Goal: Information Seeking & Learning: Learn about a topic

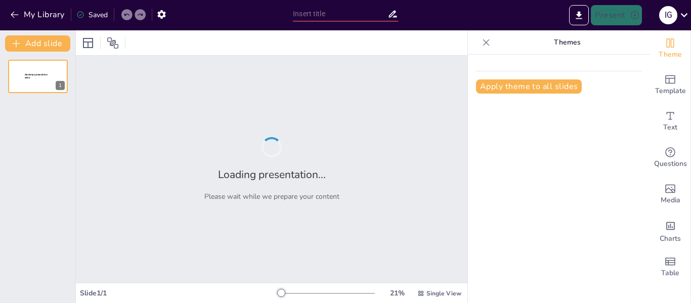
type input "Causas y Consecuencias del Bullying en la Escuela"
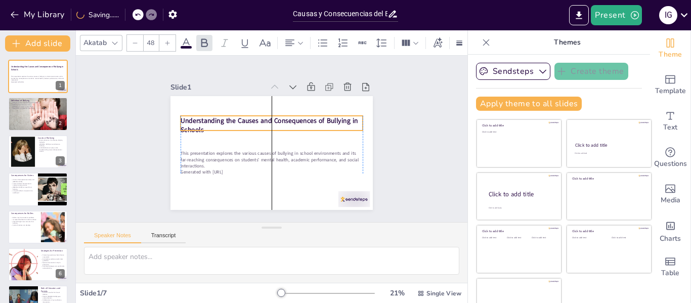
drag, startPoint x: 231, startPoint y: 121, endPoint x: 227, endPoint y: 118, distance: 5.4
click at [227, 118] on strong "Understanding the Causes and Consequences of Bullying in Schools" at bounding box center [271, 121] width 178 height 28
click at [30, 103] on p "Bullying can take various forms." at bounding box center [38, 104] width 55 height 2
type textarea "The definition of bullying is critical for understanding its nature. It emphasi…"
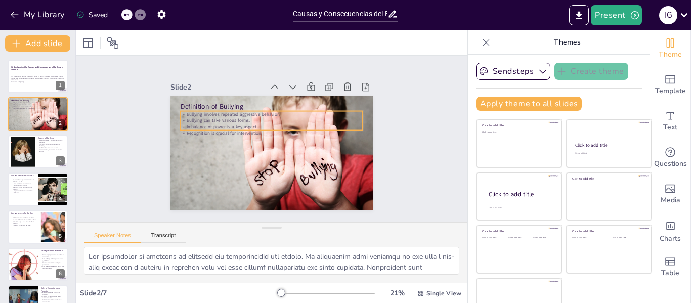
click at [214, 120] on p "Imbalance of power is a key aspect." at bounding box center [275, 127] width 175 height 62
click at [214, 120] on p "Imbalance of power is a key aspect." at bounding box center [274, 127] width 179 height 44
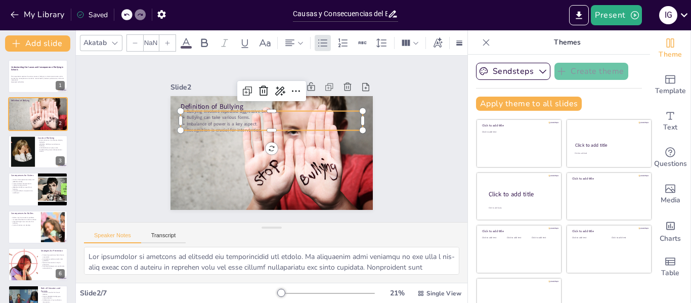
type input "32"
click at [160, 137] on div at bounding box center [269, 153] width 226 height 174
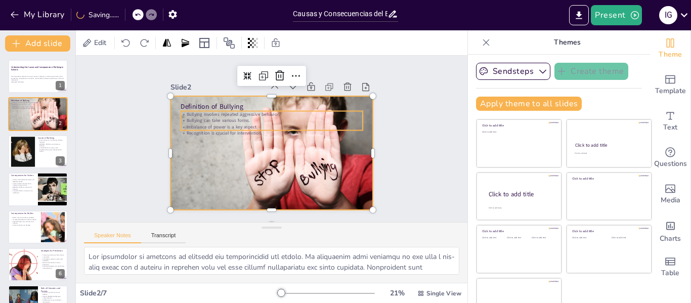
click at [210, 126] on p "Recognition is crucial for intervention." at bounding box center [273, 132] width 182 height 25
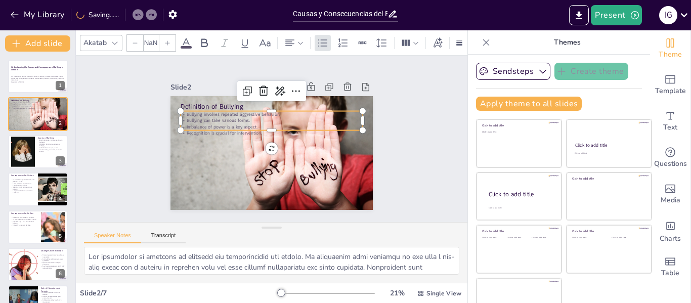
type input "32"
click at [190, 46] on span at bounding box center [186, 47] width 11 height 3
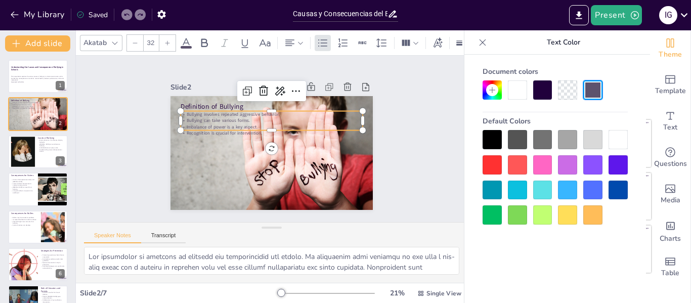
click at [517, 88] on div at bounding box center [517, 89] width 19 height 19
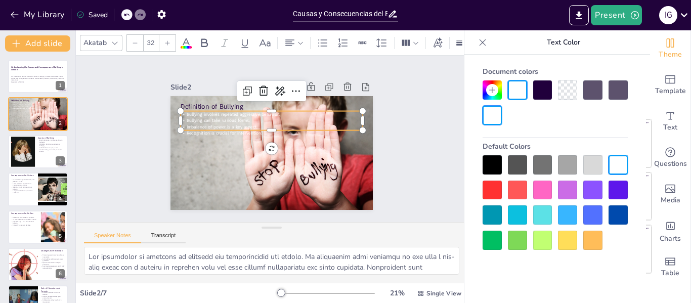
click at [546, 90] on div at bounding box center [542, 89] width 19 height 19
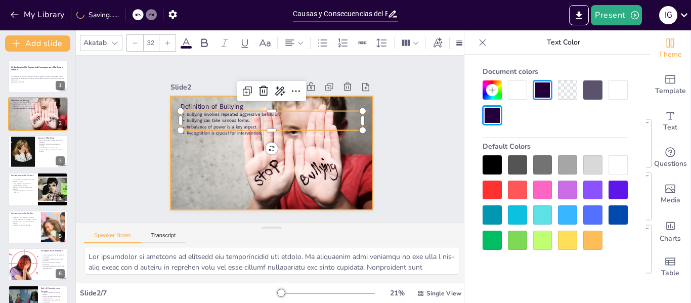
click at [371, 178] on div "Slide 1 Understanding the Causes and Consequences of Bullying in Schools This p…" at bounding box center [271, 138] width 283 height 193
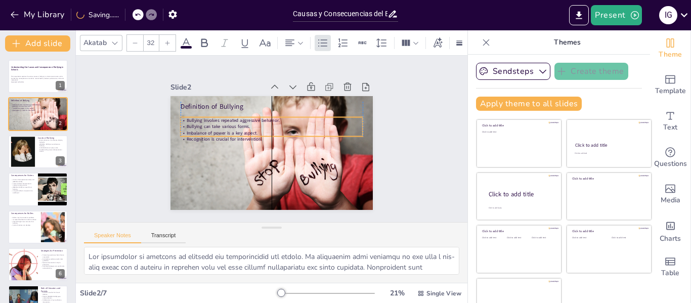
drag, startPoint x: 222, startPoint y: 121, endPoint x: 224, endPoint y: 127, distance: 6.6
click at [224, 127] on span "Imbalance of power is a key aspect." at bounding box center [227, 118] width 70 height 28
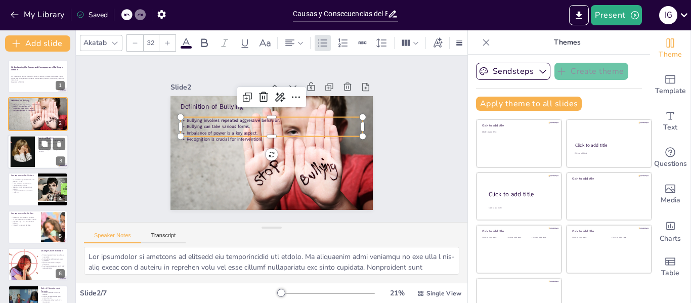
click at [50, 158] on div at bounding box center [38, 151] width 61 height 34
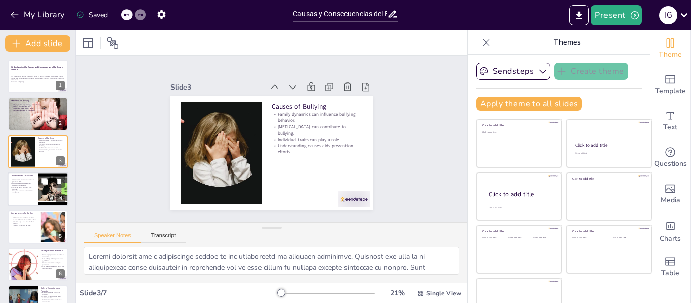
click at [37, 190] on div at bounding box center [38, 189] width 61 height 34
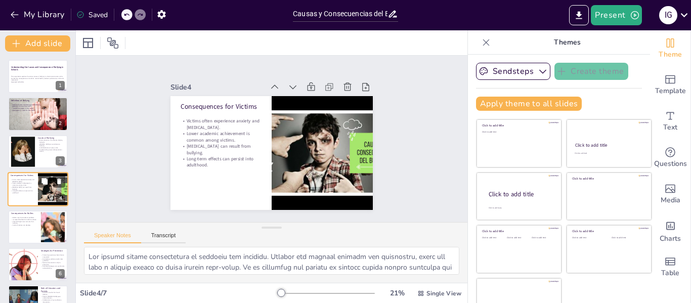
scroll to position [12, 0]
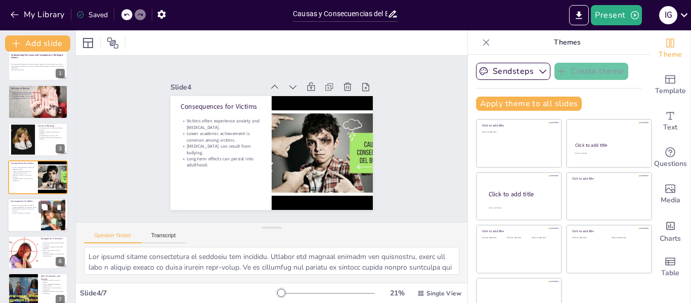
click at [34, 204] on div "Consequences for Bullies" at bounding box center [24, 201] width 27 height 5
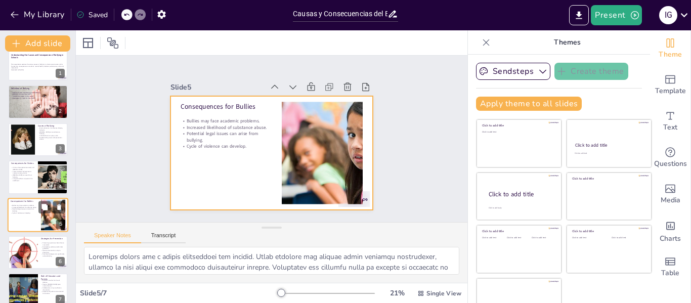
scroll to position [24, 0]
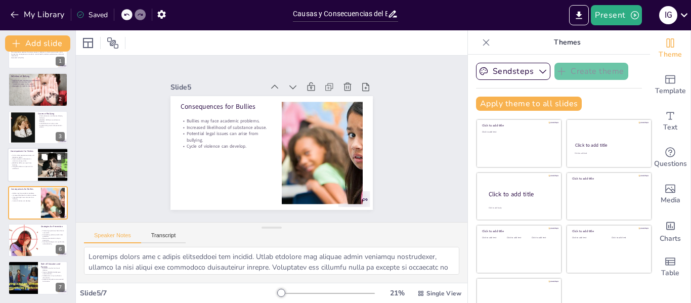
click at [32, 162] on p "Social isolation can result from bullying." at bounding box center [23, 164] width 24 height 4
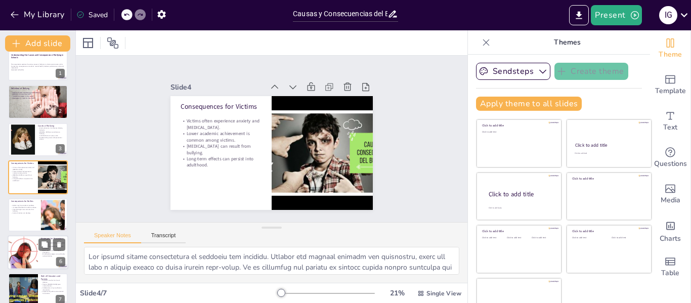
click at [32, 248] on div at bounding box center [23, 252] width 52 height 34
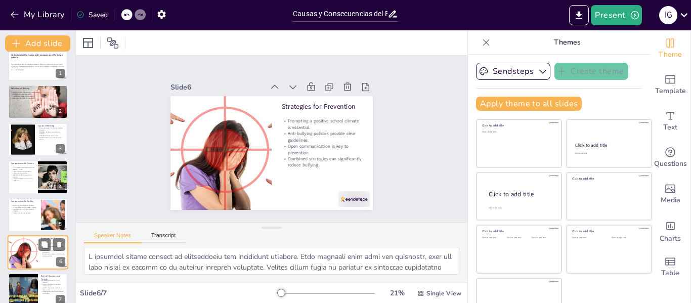
scroll to position [24, 0]
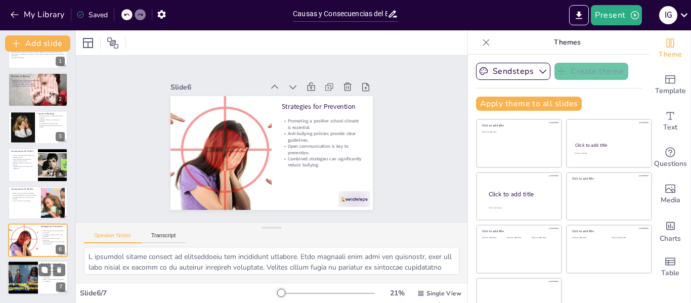
click at [30, 264] on div at bounding box center [23, 278] width 46 height 34
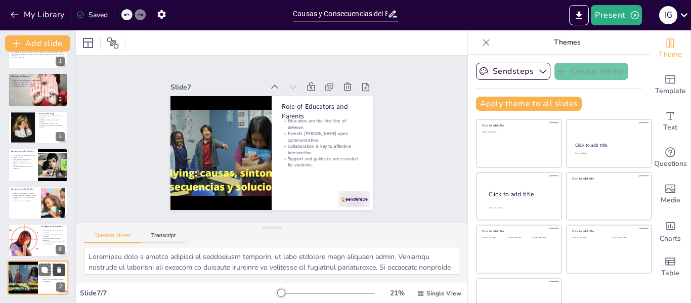
click at [61, 270] on icon at bounding box center [59, 270] width 4 height 6
type textarea "A positive school climate is foundational for preventing bullying. When student…"
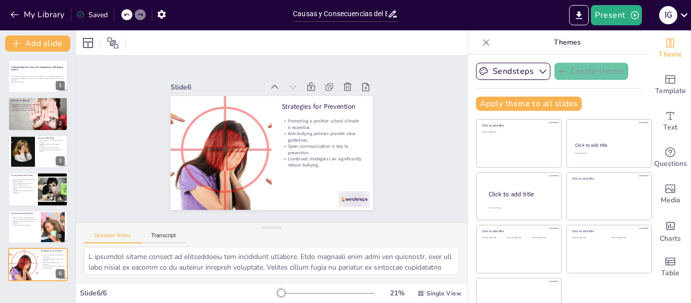
scroll to position [0, 0]
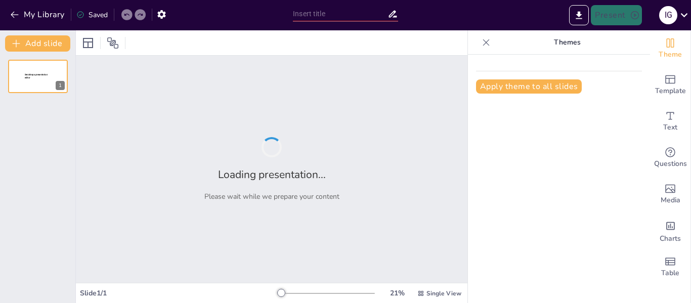
type input "El Impacto del Bullying en la Salud Mental de los Jóvenes"
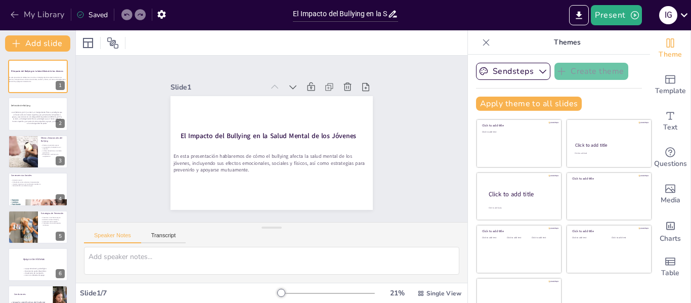
click at [9, 15] on button "My Library" at bounding box center [38, 15] width 61 height 16
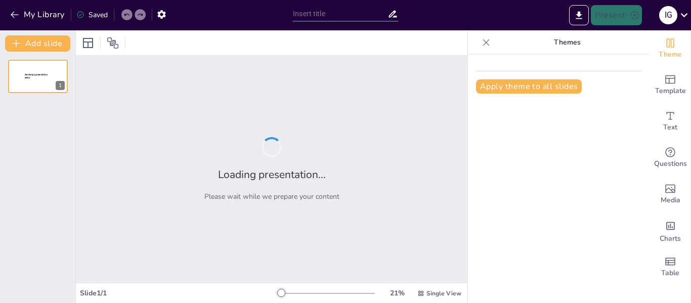
type input "Understanding Bullying: Definitions and Types"
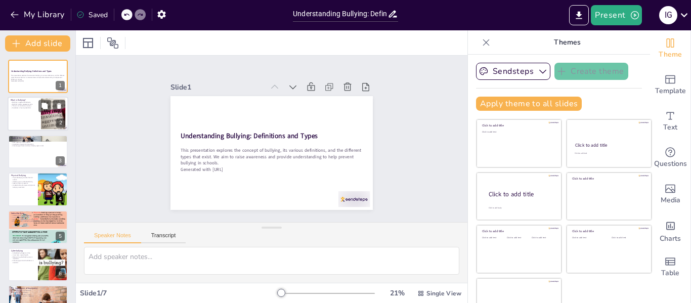
click at [25, 122] on div at bounding box center [38, 114] width 61 height 34
type textarea "Aggressive behavior is at the core of bullying. It is important for students to…"
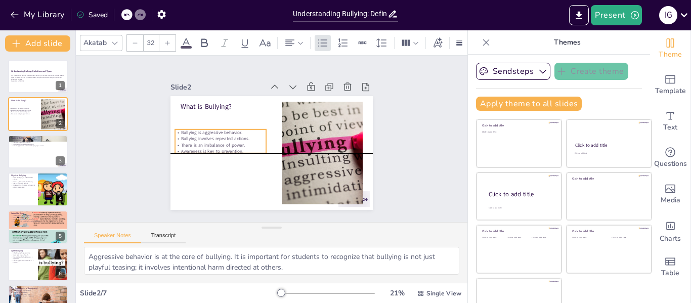
drag, startPoint x: 199, startPoint y: 120, endPoint x: 194, endPoint y: 137, distance: 17.4
click at [194, 137] on div "Bullying is aggressive behavior. Bullying involves repeated actions. There is a…" at bounding box center [221, 131] width 94 height 43
click at [223, 132] on p "Bullying involves repeated actions." at bounding box center [220, 133] width 91 height 16
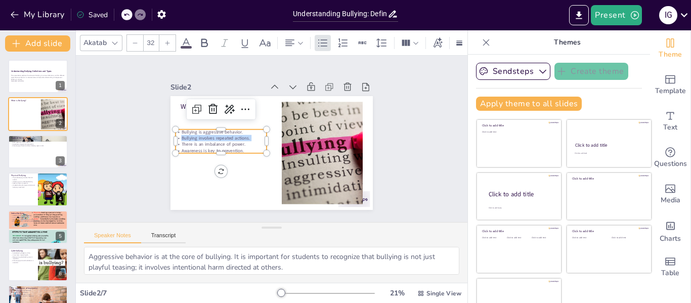
click at [223, 132] on p "Bullying involves repeated actions." at bounding box center [222, 127] width 91 height 25
click at [176, 130] on p "Bullying is aggressive behavior." at bounding box center [221, 126] width 91 height 16
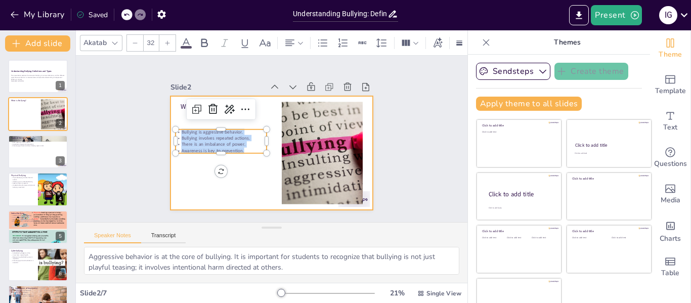
drag, startPoint x: 170, startPoint y: 130, endPoint x: 237, endPoint y: 155, distance: 71.2
click at [237, 155] on div "What is Bullying? Bullying is aggressive behavior. Bullying involves repeated a…" at bounding box center [268, 152] width 221 height 153
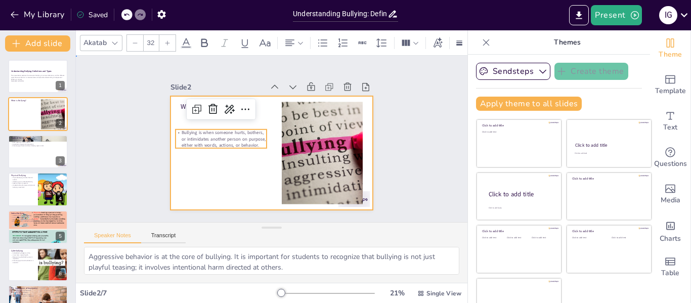
click at [243, 165] on div at bounding box center [269, 153] width 213 height 134
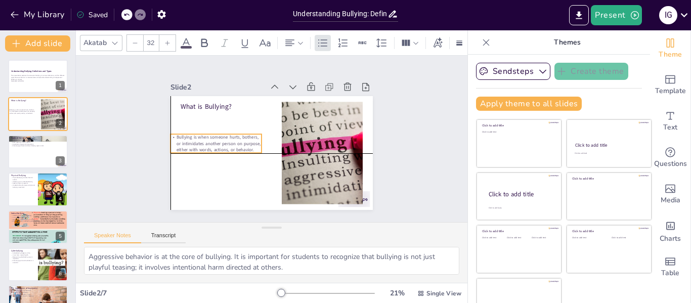
click at [219, 142] on p "Bullying is when someone hurts, bothers, or intimidates another person on purpo…" at bounding box center [215, 137] width 93 height 28
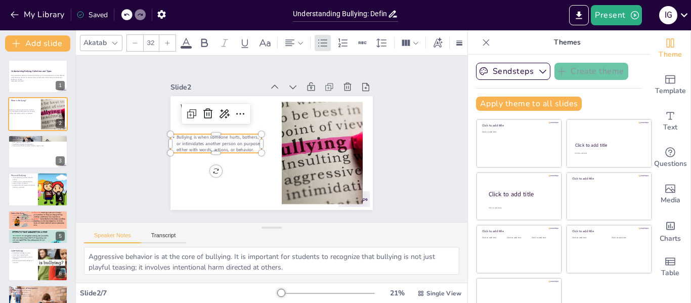
click at [140, 99] on div "Slide 1 Understanding Bullying: Definitions and Types This presentation explore…" at bounding box center [272, 139] width 273 height 168
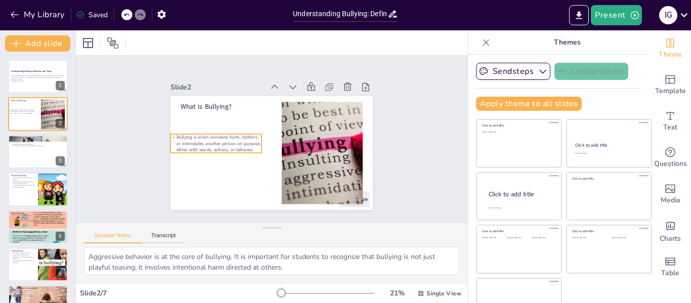
click at [186, 137] on p "Bullying is when someone hurts, bothers, or intimidates another person on purpo…" at bounding box center [215, 137] width 93 height 28
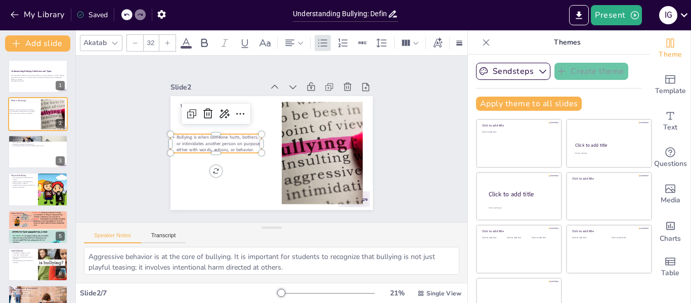
click at [166, 41] on icon at bounding box center [167, 43] width 6 height 6
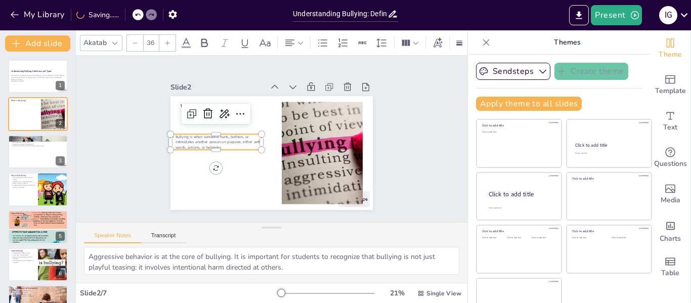
type input "37"
click at [117, 130] on div "Slide 1 Understanding Bullying: Definitions and Types This presentation explore…" at bounding box center [271, 139] width 407 height 206
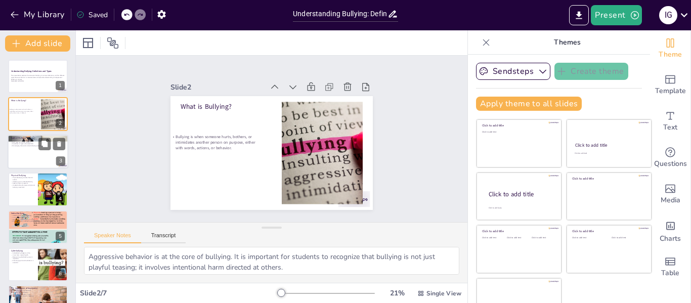
click at [35, 161] on div at bounding box center [38, 151] width 61 height 34
type textarea "Recognizing the different types of bullying is essential for students. By ident…"
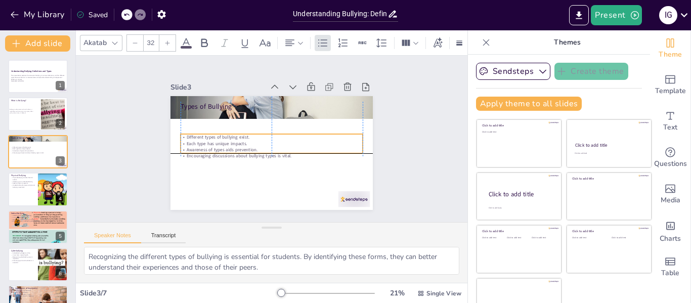
drag, startPoint x: 208, startPoint y: 123, endPoint x: 207, endPoint y: 149, distance: 26.3
click at [207, 149] on div "Different types of bullying exist. Each type has unique impacts. Awareness of t…" at bounding box center [271, 146] width 184 height 44
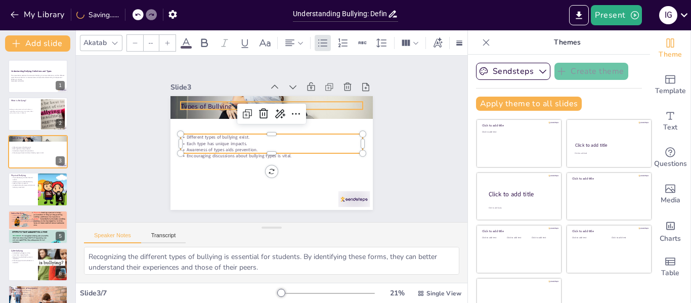
type input "48"
click at [335, 103] on p "Types of Bullying" at bounding box center [278, 106] width 180 height 47
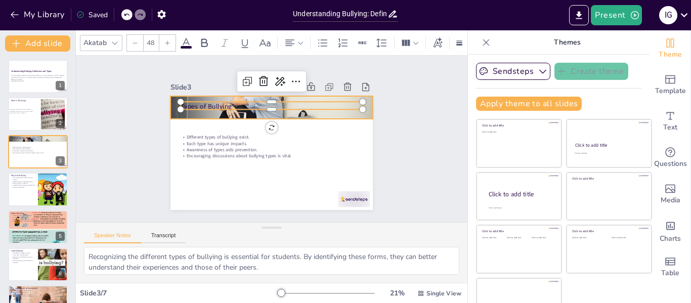
click at [333, 114] on div at bounding box center [281, 109] width 234 height 191
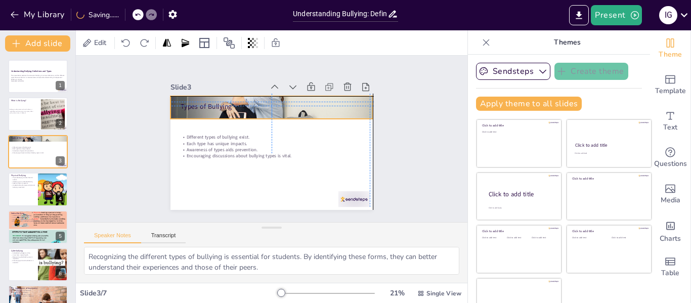
click at [261, 112] on div at bounding box center [274, 107] width 215 height 155
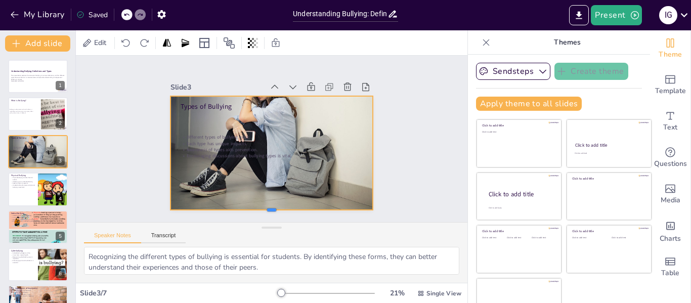
drag, startPoint x: 261, startPoint y: 115, endPoint x: 256, endPoint y: 206, distance: 91.2
click at [256, 206] on div at bounding box center [264, 213] width 202 height 29
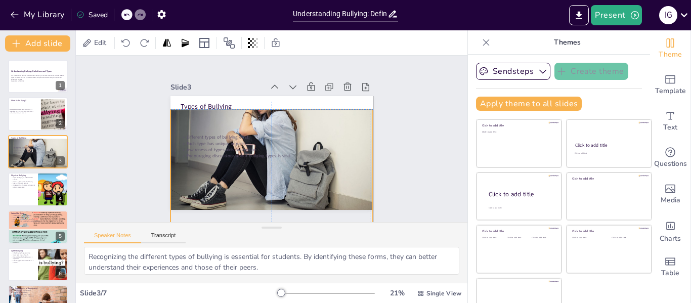
drag, startPoint x: 284, startPoint y: 129, endPoint x: 285, endPoint y: 147, distance: 17.7
click at [285, 107] on div "Types of Bullying Different types of bullying exist. Each type has unique impac…" at bounding box center [275, 96] width 201 height 21
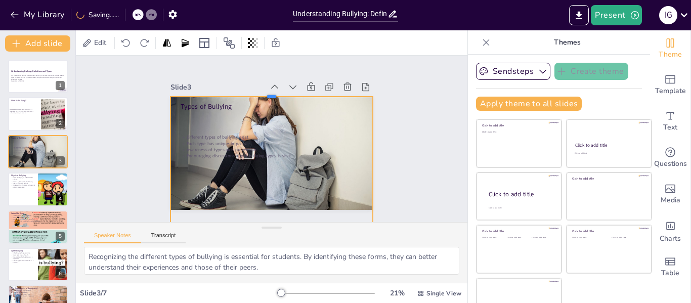
drag, startPoint x: 260, startPoint y: 110, endPoint x: 263, endPoint y: 93, distance: 17.0
click at [263, 93] on div at bounding box center [276, 92] width 202 height 29
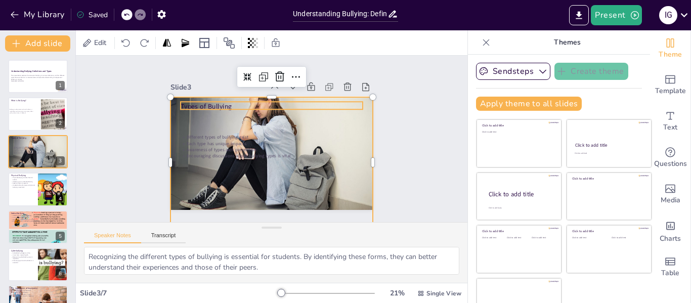
click at [204, 138] on p "Each type has unique impacts." at bounding box center [269, 143] width 169 height 80
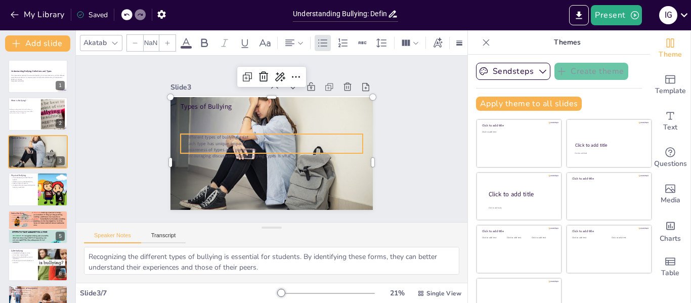
type input "32"
click at [204, 138] on p "Each type has unique impacts." at bounding box center [271, 143] width 182 height 25
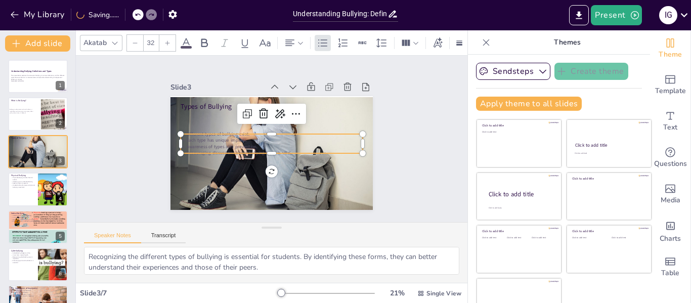
click at [188, 38] on icon at bounding box center [186, 43] width 9 height 10
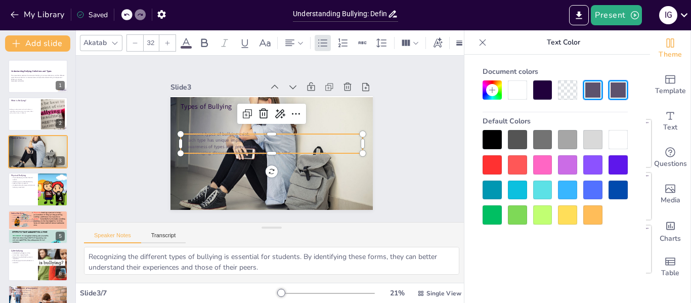
click at [550, 90] on div at bounding box center [542, 89] width 19 height 19
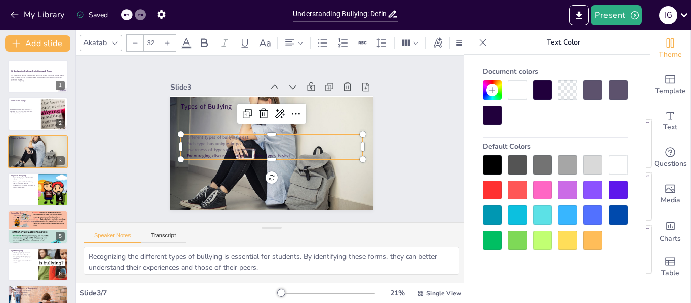
click at [523, 92] on div at bounding box center [517, 89] width 19 height 19
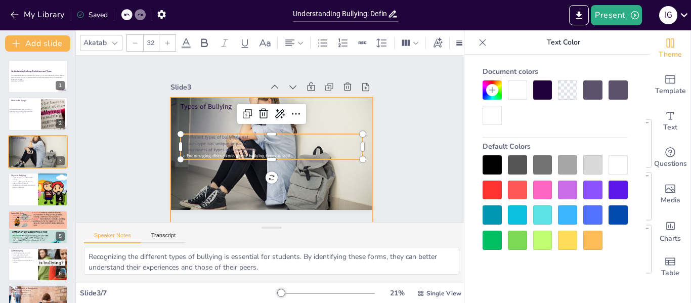
click at [316, 117] on div at bounding box center [283, 144] width 242 height 193
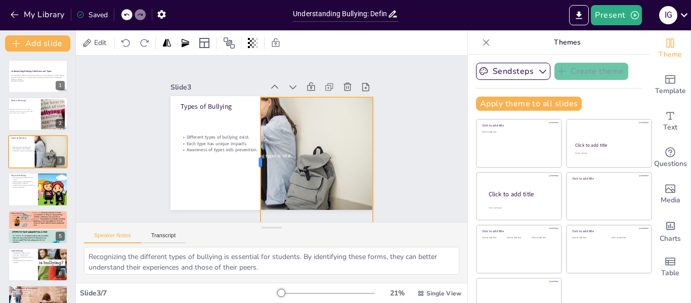
drag, startPoint x: 157, startPoint y: 159, endPoint x: 248, endPoint y: 161, distance: 91.0
click at [248, 161] on div at bounding box center [251, 158] width 35 height 129
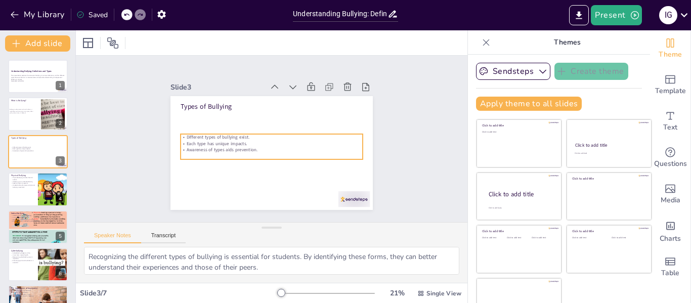
click at [195, 144] on p "Awareness of types aids prevention." at bounding box center [270, 149] width 182 height 25
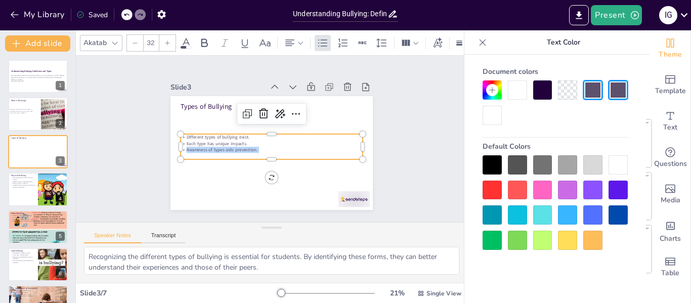
click at [195, 144] on p "Awareness of types aids prevention." at bounding box center [270, 149] width 182 height 25
click at [207, 153] on p "Encouraging discussions about bullying types is vital." at bounding box center [270, 155] width 182 height 25
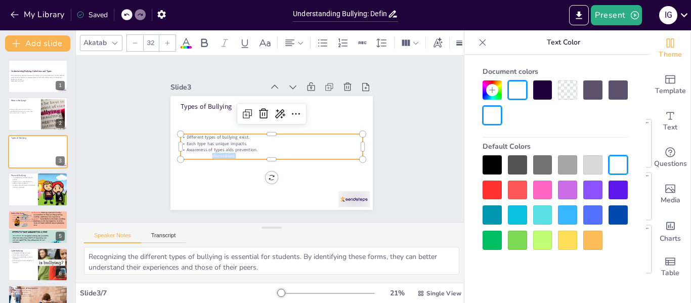
click at [207, 153] on p "Encouraging discussions about bullying types is vital." at bounding box center [270, 155] width 182 height 25
click at [255, 151] on p "Encouraging discussions about bullying types is vital." at bounding box center [270, 155] width 182 height 25
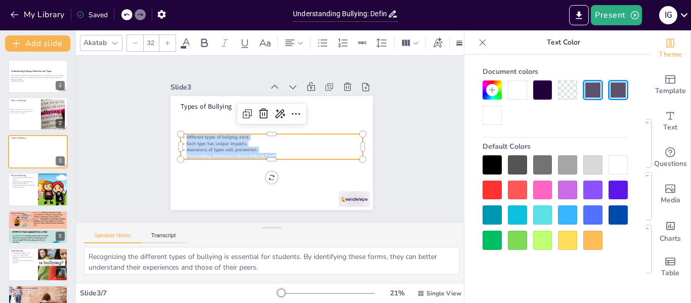
drag, startPoint x: 255, startPoint y: 151, endPoint x: 172, endPoint y: 131, distance: 85.7
click at [172, 131] on div "Types of Bullying Different types of bullying exist. Each type has unique impac…" at bounding box center [271, 153] width 202 height 114
click at [549, 88] on div at bounding box center [542, 89] width 19 height 19
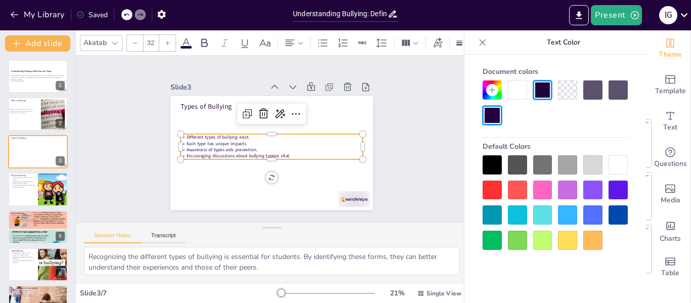
click at [496, 118] on div at bounding box center [491, 115] width 19 height 19
click at [414, 179] on div "Slide 1 Understanding Bullying: Definitions and Types This presentation explore…" at bounding box center [271, 138] width 407 height 206
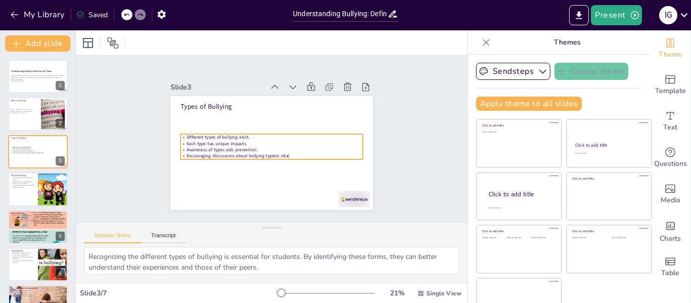
click at [229, 152] on span "Encouraging discussions about bullying types" at bounding box center [230, 152] width 90 height 16
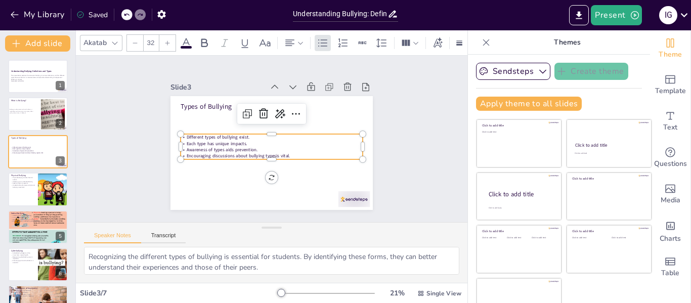
click at [169, 44] on div at bounding box center [167, 43] width 16 height 16
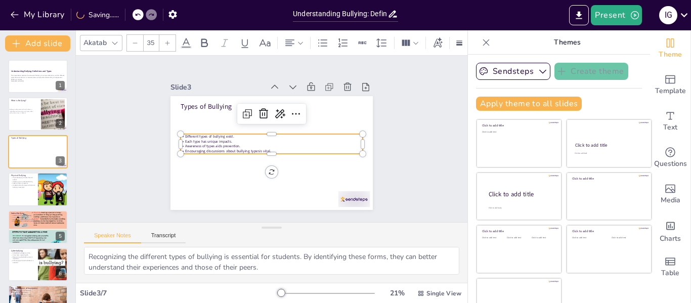
click at [169, 44] on div at bounding box center [167, 43] width 16 height 16
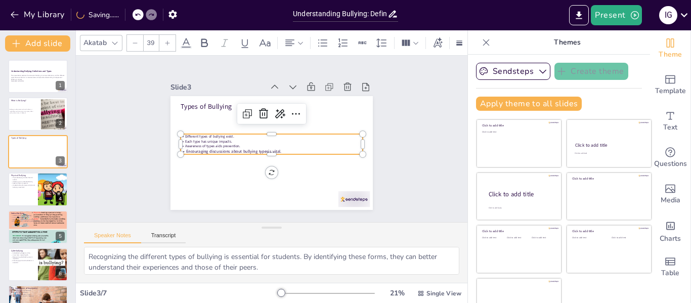
click at [169, 44] on div at bounding box center [167, 43] width 16 height 16
click at [143, 41] on div "41" at bounding box center [151, 43] width 16 height 16
click at [259, 147] on span "Encouraging discussions about bullying types" at bounding box center [227, 142] width 85 height 24
type input "--"
drag, startPoint x: 279, startPoint y: 147, endPoint x: 150, endPoint y: 113, distance: 133.4
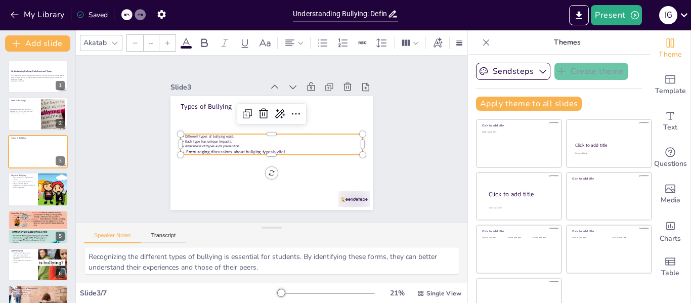
click at [150, 113] on div "Slide 1 Understanding Bullying: Definitions and Types This presentation explore…" at bounding box center [272, 138] width 288 height 279
click at [167, 40] on icon at bounding box center [167, 43] width 6 height 6
click at [152, 40] on input "--" at bounding box center [151, 43] width 14 height 16
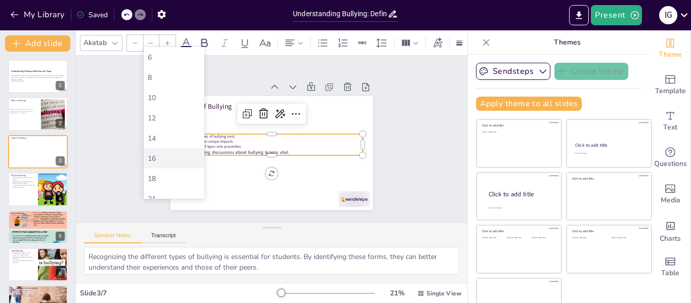
scroll to position [89, 0]
click at [170, 188] on div "36" at bounding box center [174, 191] width 53 height 10
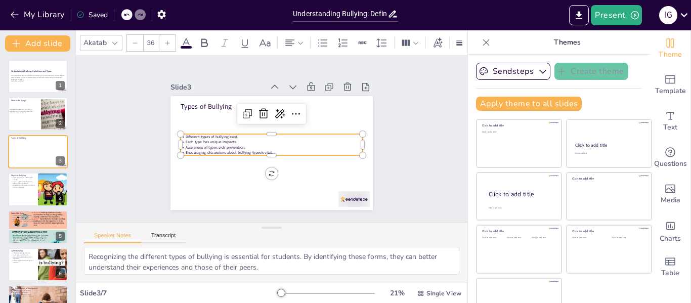
click at [171, 42] on div at bounding box center [167, 43] width 16 height 16
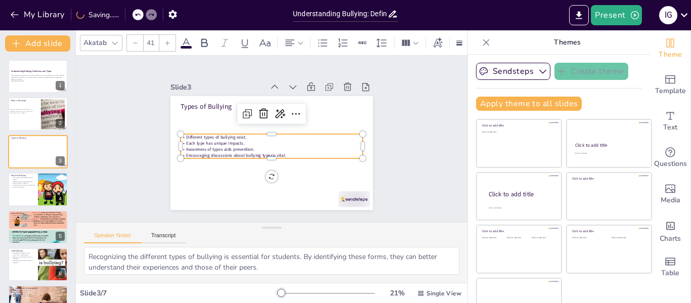
click at [137, 40] on icon at bounding box center [135, 43] width 6 height 6
type input "40"
click at [118, 187] on div "Slide 1 Understanding Bullying: Definitions and Types This presentation explore…" at bounding box center [271, 138] width 407 height 206
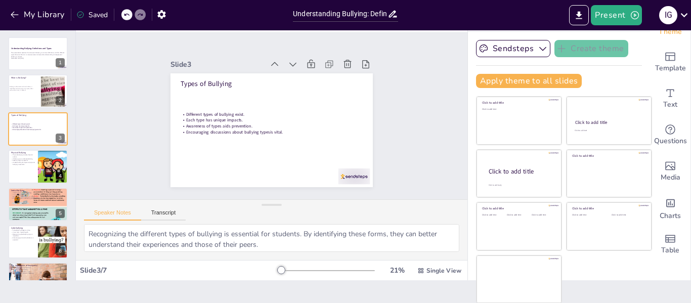
scroll to position [23, 0]
click at [35, 163] on div at bounding box center [38, 166] width 61 height 34
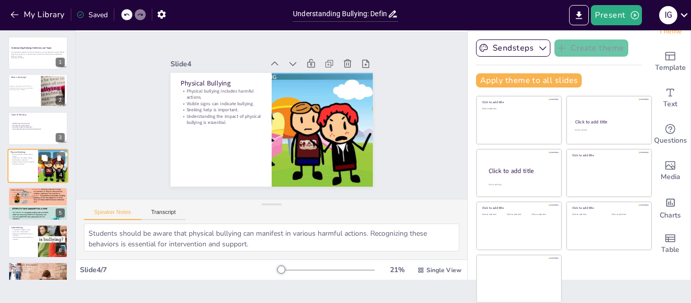
scroll to position [12, 0]
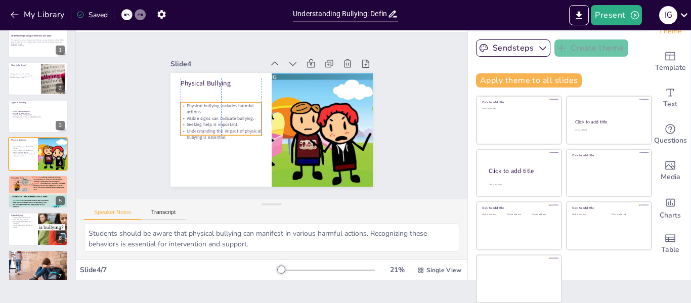
click at [182, 110] on p "Visible signs can indicate bullying." at bounding box center [222, 107] width 80 height 23
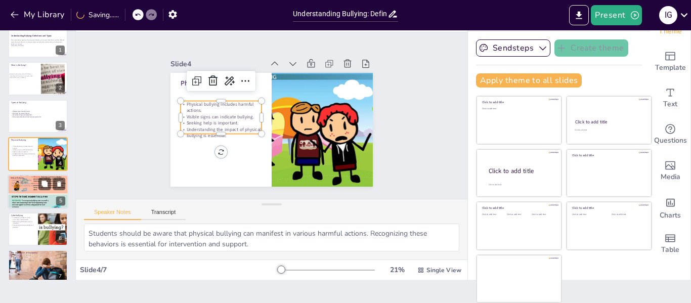
click at [30, 192] on div at bounding box center [38, 191] width 61 height 152
type textarea "The emotional impact of verbal bullying can be profound. Students should learn …"
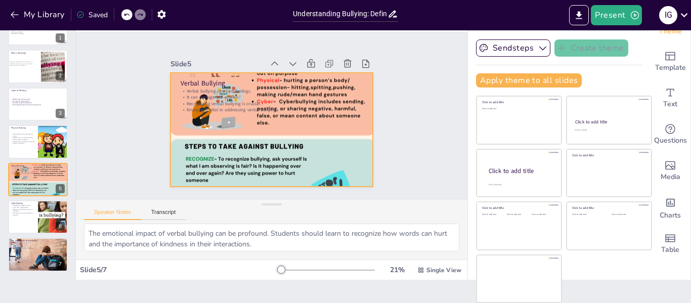
click at [235, 160] on div at bounding box center [270, 130] width 254 height 524
click at [261, 151] on div at bounding box center [268, 129] width 303 height 536
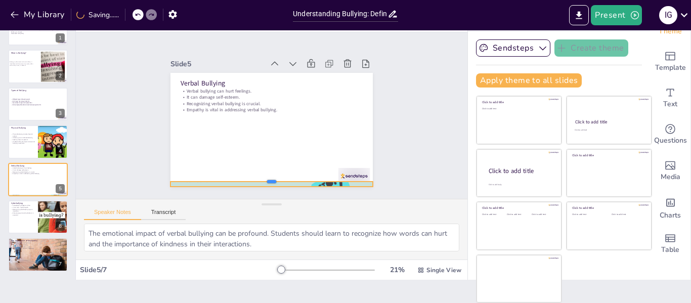
drag, startPoint x: 260, startPoint y: 67, endPoint x: 260, endPoint y: 176, distance: 108.7
click at [260, 176] on div at bounding box center [265, 176] width 202 height 29
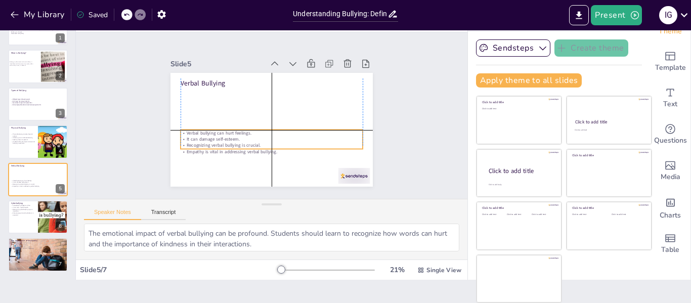
drag, startPoint x: 202, startPoint y: 85, endPoint x: 204, endPoint y: 124, distance: 39.0
click at [204, 84] on div "Verbal Bullying Verbal bullying can hurt feelings. It can damage self-esteem. R…" at bounding box center [275, 73] width 201 height 21
click at [218, 142] on p "Recognizing verbal bullying is crucial." at bounding box center [268, 144] width 182 height 25
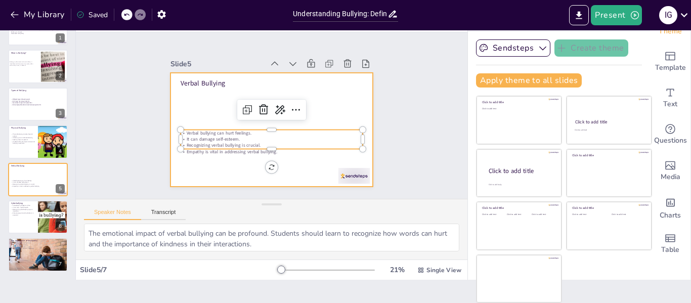
click at [187, 83] on div "Verbal Bullying Verbal bullying can hurt feelings. It can damage self-esteem. R…" at bounding box center [269, 129] width 213 height 134
type input "48"
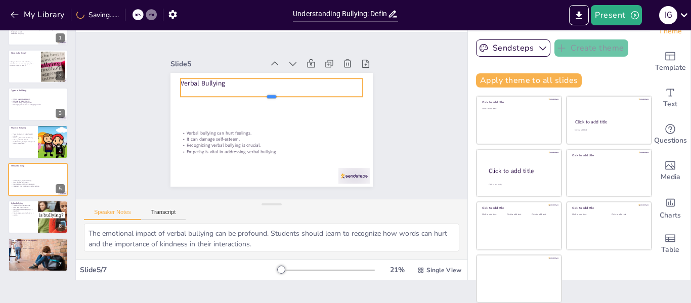
drag, startPoint x: 187, startPoint y: 83, endPoint x: 208, endPoint y: 94, distance: 23.7
click at [208, 94] on div at bounding box center [273, 100] width 182 height 27
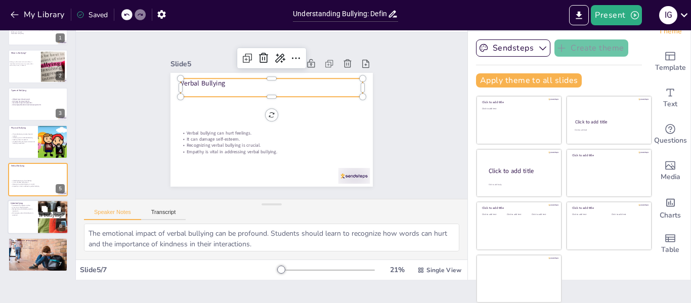
click at [40, 213] on button at bounding box center [44, 209] width 12 height 12
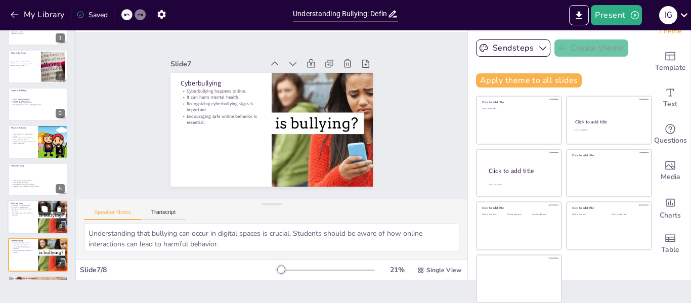
scroll to position [62, 0]
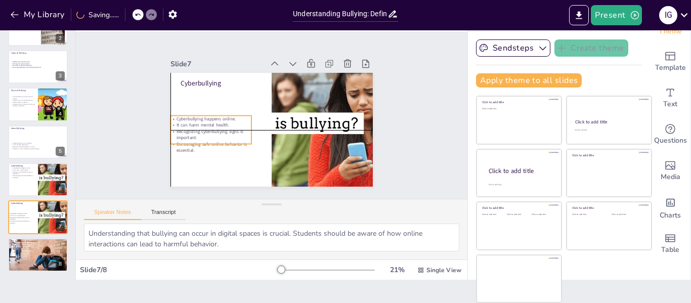
drag, startPoint x: 195, startPoint y: 91, endPoint x: 186, endPoint y: 120, distance: 30.9
click at [186, 120] on p "It can harm mental health." at bounding box center [209, 118] width 81 height 15
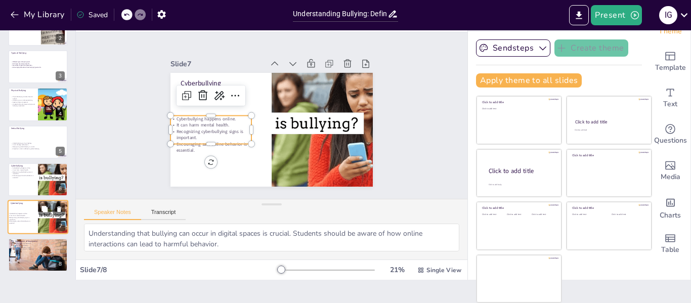
click at [106, 139] on div "Slide 1 Understanding Bullying: Definitions and Types This presentation explore…" at bounding box center [271, 116] width 407 height 206
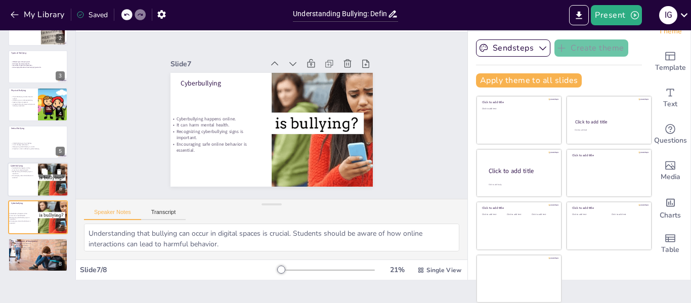
click at [50, 186] on div at bounding box center [52, 179] width 57 height 34
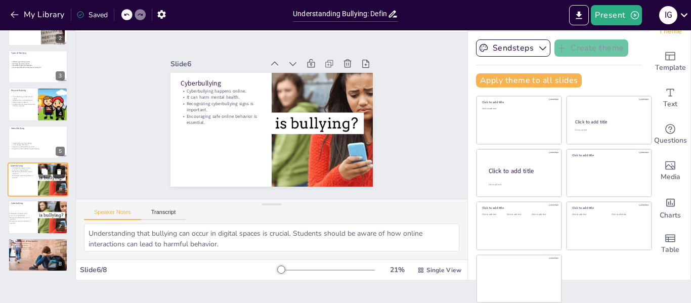
click at [61, 173] on icon at bounding box center [59, 172] width 4 height 6
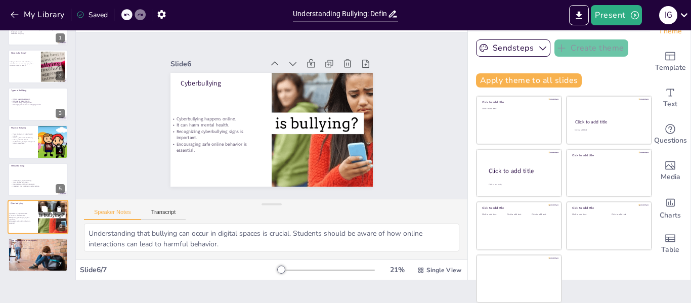
scroll to position [24, 0]
click at [38, 257] on div at bounding box center [38, 254] width 61 height 40
type textarea "Raising awareness about bullying types encourages students to take proactive st…"
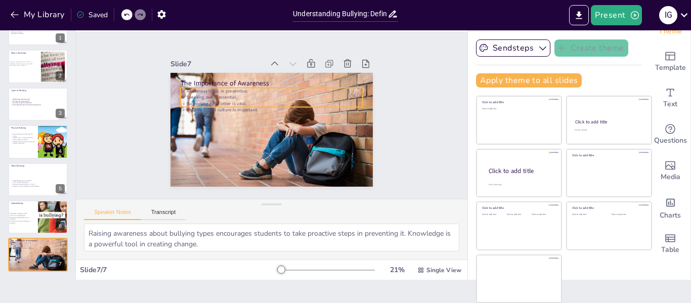
click at [213, 93] on p "Speaking out is essential." at bounding box center [274, 97] width 182 height 25
click at [213, 93] on p "Speaking out is essential." at bounding box center [274, 96] width 182 height 25
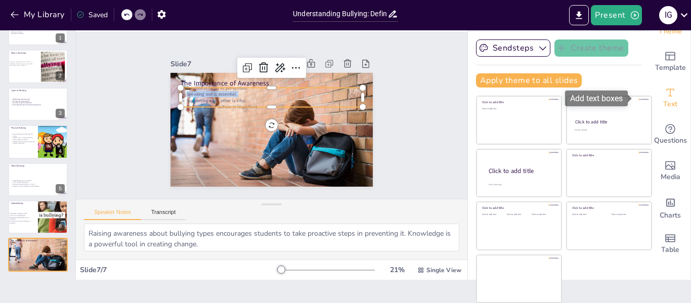
click at [664, 96] on icon "Add text boxes" at bounding box center [670, 92] width 12 height 12
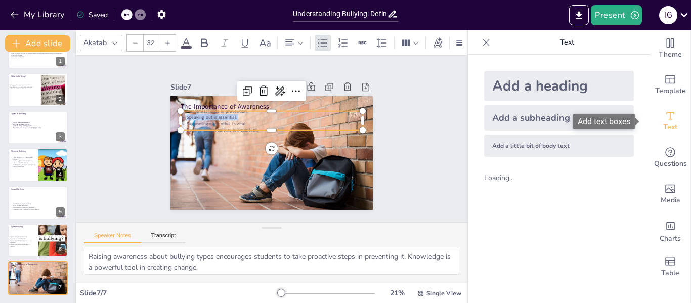
scroll to position [0, 0]
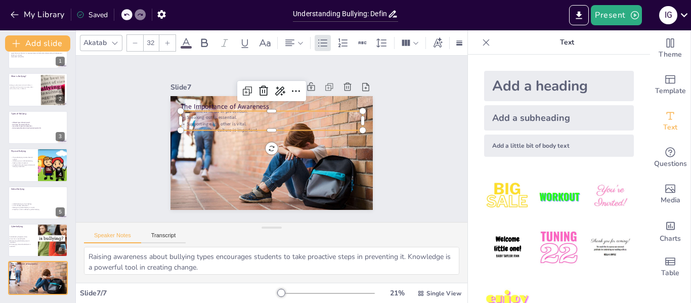
click at [252, 120] on p "Supporting each other is vital." at bounding box center [274, 124] width 179 height 44
click at [186, 40] on icon at bounding box center [186, 43] width 12 height 12
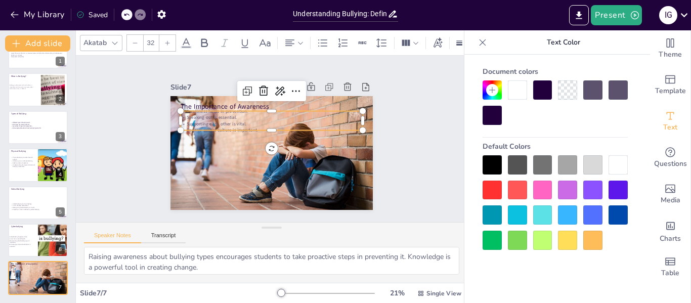
click at [513, 97] on div at bounding box center [517, 89] width 19 height 19
click at [541, 92] on div at bounding box center [542, 89] width 19 height 19
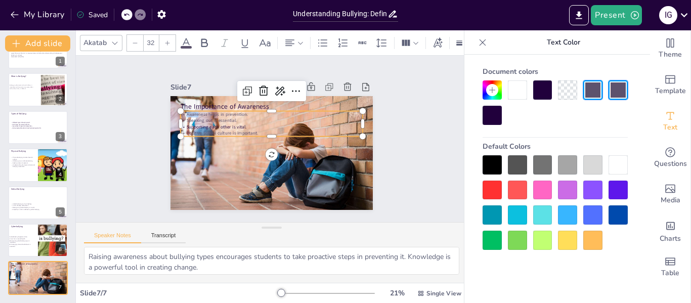
drag, startPoint x: 177, startPoint y: 110, endPoint x: 257, endPoint y: 136, distance: 84.1
click at [257, 136] on div "The Importance of Awareness Awareness helps in prevention. Speaking out is esse…" at bounding box center [271, 153] width 202 height 114
drag, startPoint x: 255, startPoint y: 130, endPoint x: 176, endPoint y: 106, distance: 82.4
click at [176, 106] on div "The Importance of Awareness Awareness helps in prevention. Speaking out is esse…" at bounding box center [269, 153] width 213 height 134
click at [512, 91] on div at bounding box center [517, 89] width 19 height 19
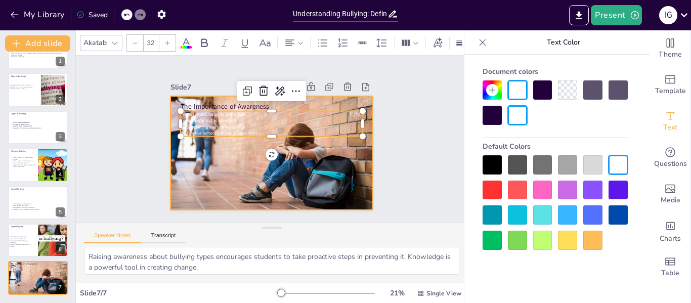
click at [343, 159] on div at bounding box center [269, 152] width 226 height 173
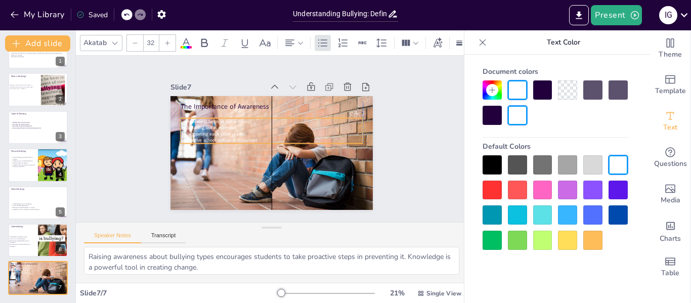
drag, startPoint x: 227, startPoint y: 124, endPoint x: 225, endPoint y: 131, distance: 7.4
click at [225, 131] on span "Supporting each other is vital." at bounding box center [217, 128] width 60 height 13
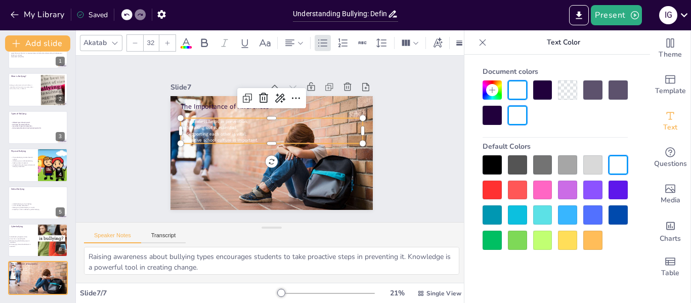
click at [168, 40] on icon at bounding box center [167, 43] width 6 height 6
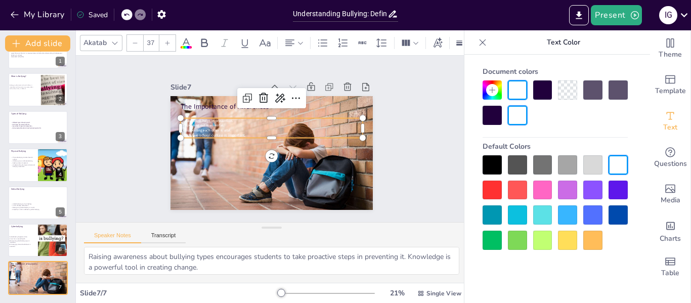
click at [168, 40] on icon at bounding box center [167, 43] width 6 height 6
click at [190, 128] on span "Supporting each other is vital." at bounding box center [209, 124] width 47 height 10
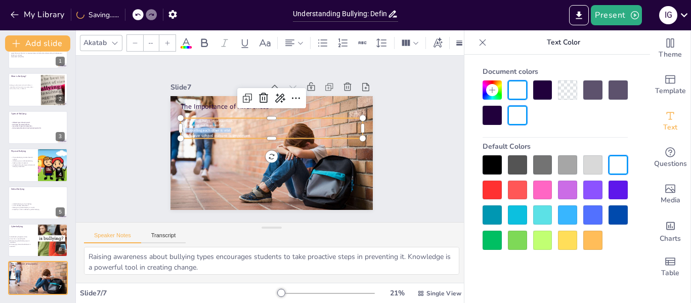
click at [190, 124] on span "Supporting each other is vital." at bounding box center [211, 117] width 46 height 14
drag, startPoint x: 179, startPoint y: 117, endPoint x: 254, endPoint y: 138, distance: 77.2
click at [254, 138] on div "The Importance of Awareness Awareness helps in prevention. Speaking out is esse…" at bounding box center [269, 153] width 213 height 134
drag, startPoint x: 248, startPoint y: 133, endPoint x: 157, endPoint y: 110, distance: 93.4
click at [157, 110] on div "Slide 1 Understanding Bullying: Definitions and Types This presentation explore…" at bounding box center [271, 138] width 283 height 193
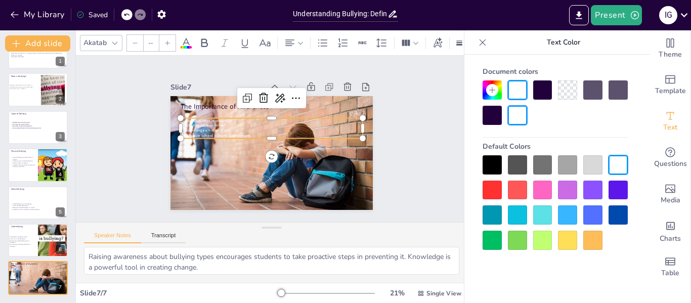
click at [156, 41] on input "--" at bounding box center [151, 43] width 14 height 16
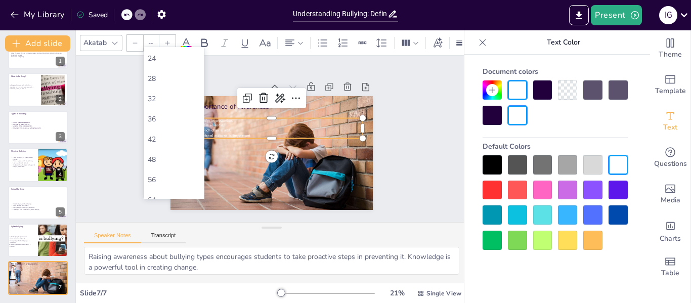
scroll to position [163, 0]
click at [175, 141] on div "42" at bounding box center [174, 137] width 53 height 10
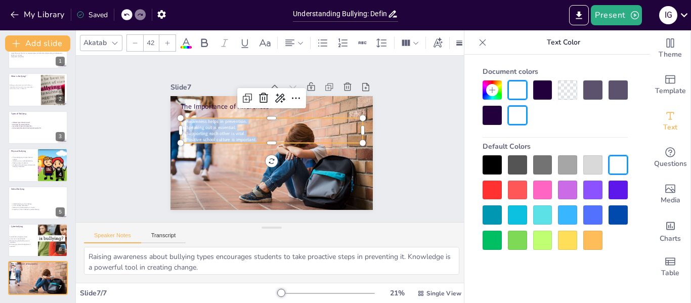
click at [137, 43] on div at bounding box center [135, 43] width 16 height 16
type input "40"
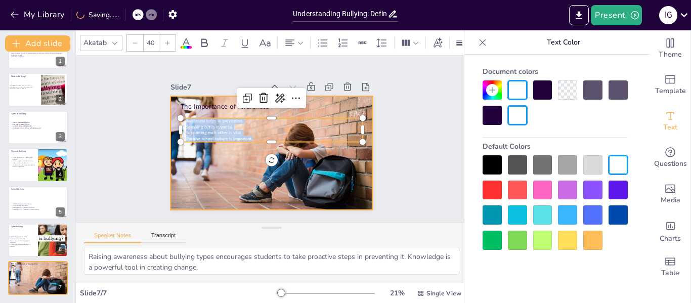
click at [194, 174] on div at bounding box center [269, 152] width 215 height 155
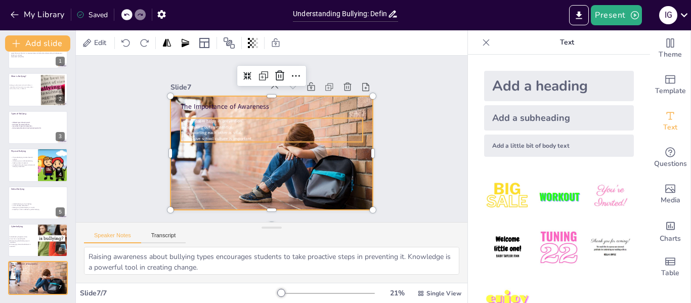
click at [189, 130] on span "Supporting each other is vital." at bounding box center [215, 127] width 56 height 12
click at [189, 129] on span "Supporting each other is vital." at bounding box center [217, 120] width 56 height 17
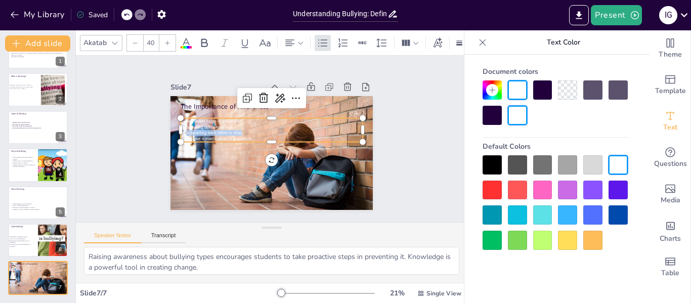
click at [189, 129] on span "Supporting each other is vital." at bounding box center [217, 120] width 56 height 17
click at [191, 126] on span "Supporting each other is vital." at bounding box center [218, 115] width 55 height 23
click at [188, 117] on span "Awareness helps in prevention." at bounding box center [216, 115] width 57 height 12
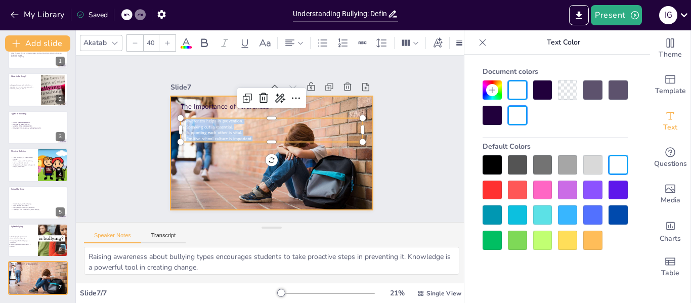
drag, startPoint x: 177, startPoint y: 118, endPoint x: 252, endPoint y: 142, distance: 78.5
click at [252, 142] on div "The Importance of Awareness Awareness helps in prevention. Speaking out is esse…" at bounding box center [263, 150] width 231 height 211
click at [588, 163] on div at bounding box center [592, 164] width 19 height 19
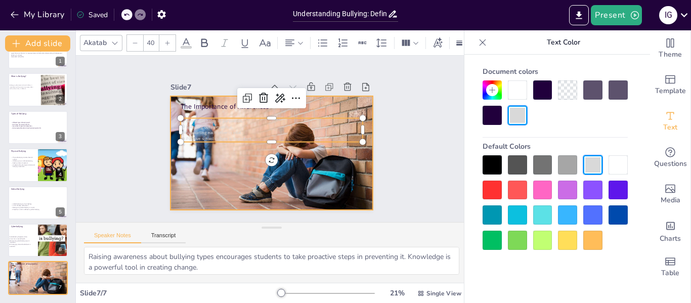
click at [329, 168] on div at bounding box center [269, 152] width 226 height 173
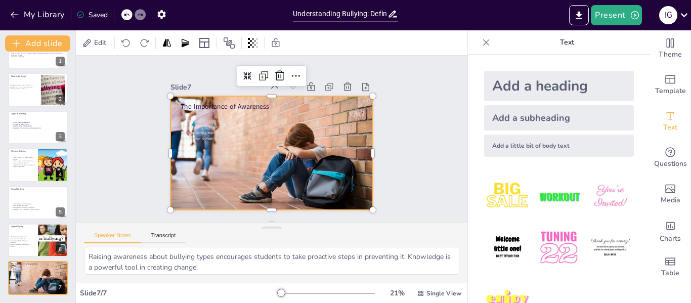
click at [163, 147] on div at bounding box center [269, 152] width 215 height 155
click at [161, 149] on div at bounding box center [165, 130] width 31 height 113
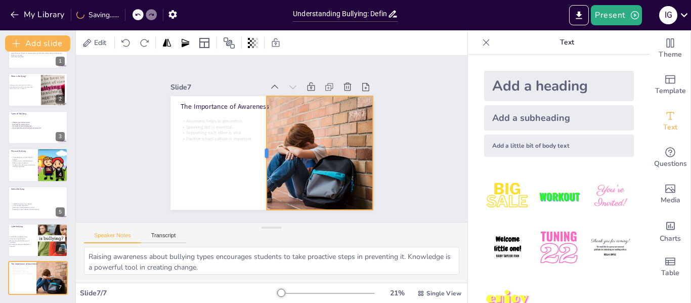
drag, startPoint x: 272, startPoint y: 164, endPoint x: 257, endPoint y: 166, distance: 14.4
click at [257, 166] on div at bounding box center [261, 152] width 20 height 114
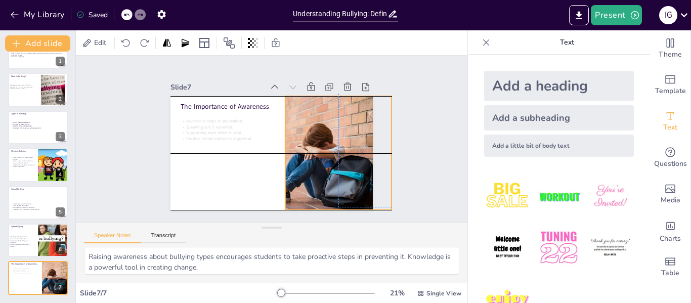
drag, startPoint x: 295, startPoint y: 157, endPoint x: 313, endPoint y: 155, distance: 18.9
click at [313, 155] on div at bounding box center [288, 154] width 215 height 155
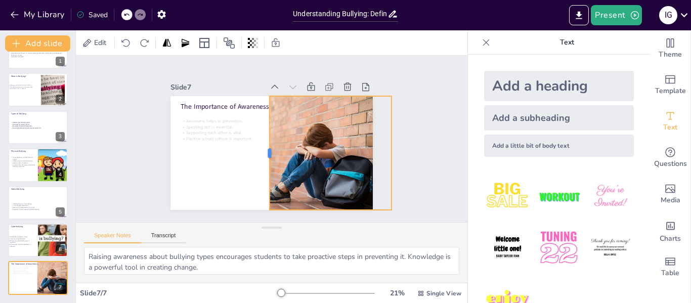
drag, startPoint x: 277, startPoint y: 149, endPoint x: 261, endPoint y: 150, distance: 15.7
click at [261, 150] on div at bounding box center [256, 142] width 97 height 73
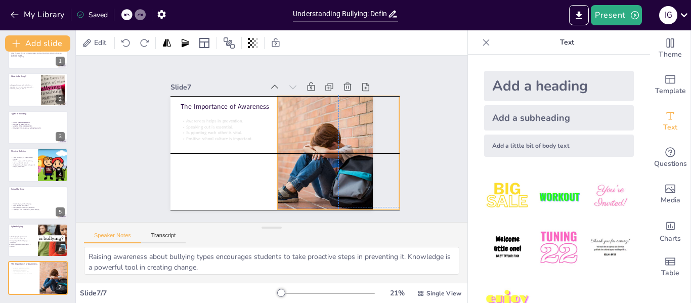
drag, startPoint x: 293, startPoint y: 150, endPoint x: 301, endPoint y: 149, distance: 7.7
click at [301, 149] on div at bounding box center [292, 160] width 234 height 190
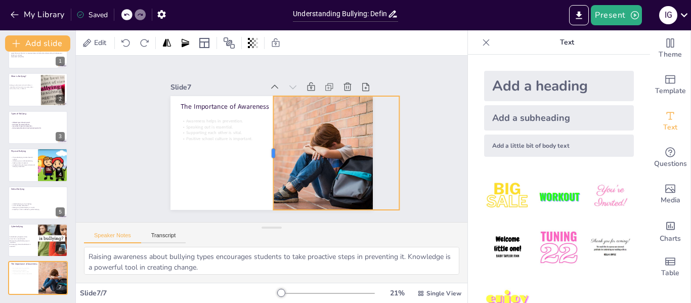
click at [262, 149] on div at bounding box center [268, 153] width 20 height 114
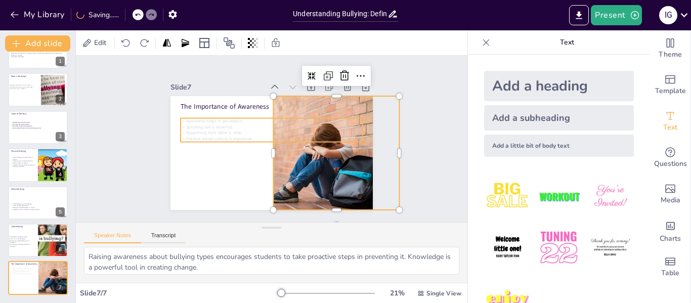
click at [203, 133] on span "Positive school culture is important." at bounding box center [219, 133] width 67 height 13
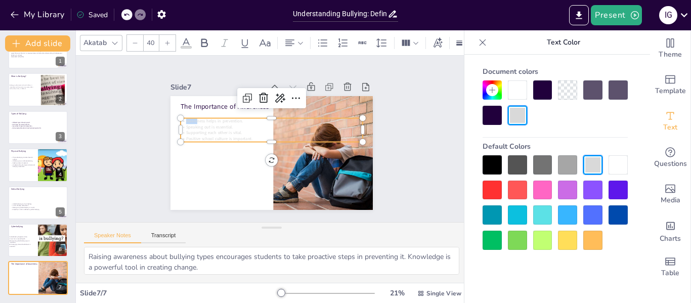
drag, startPoint x: 177, startPoint y: 116, endPoint x: 248, endPoint y: 138, distance: 74.2
click at [248, 138] on div "The Importance of Awareness Awareness helps in prevention. Speaking out is esse…" at bounding box center [269, 153] width 213 height 134
click at [248, 138] on div at bounding box center [271, 145] width 182 height 27
drag, startPoint x: 247, startPoint y: 138, endPoint x: 190, endPoint y: 124, distance: 59.2
click at [190, 124] on div "The Importance of Awareness Awareness helps in prevention. Speaking out is esse…" at bounding box center [269, 153] width 213 height 134
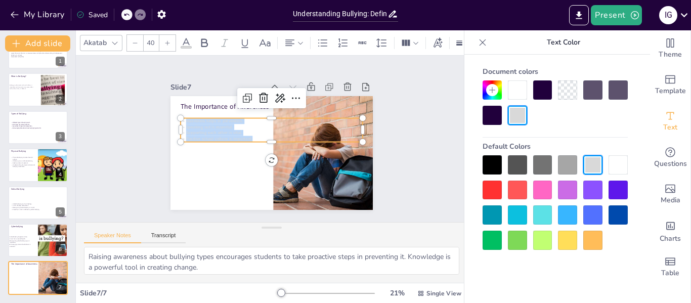
drag, startPoint x: 247, startPoint y: 136, endPoint x: 176, endPoint y: 118, distance: 73.6
click at [176, 118] on div "The Importance of Awareness Awareness helps in prevention. Speaking out is esse…" at bounding box center [265, 152] width 231 height 186
click at [547, 84] on div at bounding box center [542, 89] width 19 height 19
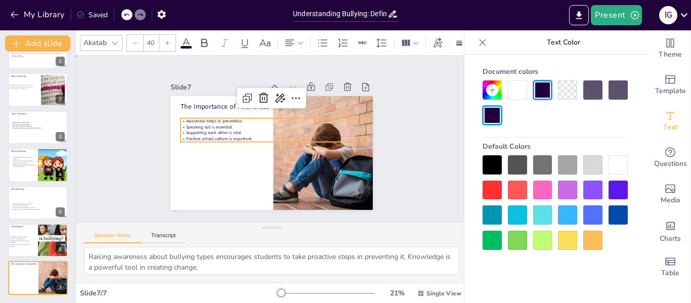
click at [404, 144] on div "Slide 1 Understanding Bullying: Definitions and Types This presentation explore…" at bounding box center [272, 139] width 418 height 244
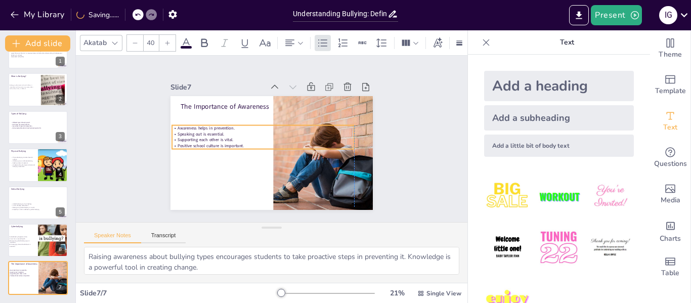
drag, startPoint x: 187, startPoint y: 138, endPoint x: 197, endPoint y: 129, distance: 13.0
click at [197, 129] on div "Awareness helps in prevention. Speaking out is essential. Supporting each other…" at bounding box center [263, 135] width 183 height 61
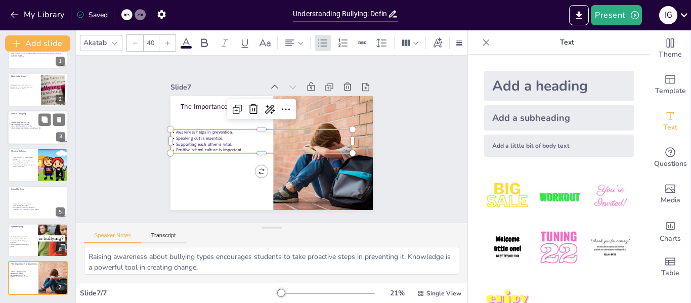
scroll to position [0, 0]
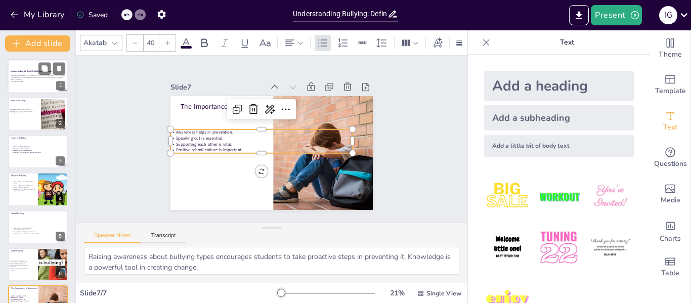
click at [40, 86] on div at bounding box center [38, 76] width 61 height 34
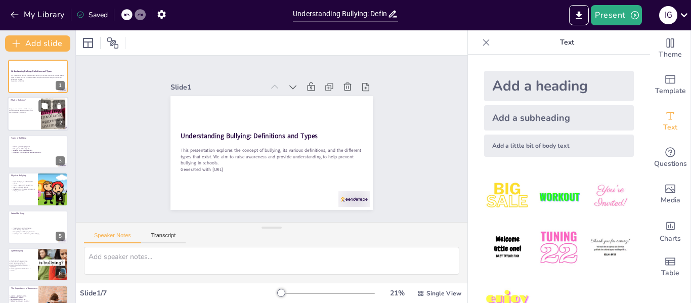
click at [33, 111] on p "Bullying is when someone hurts, bothers, or intimidates another person on purpo…" at bounding box center [21, 110] width 27 height 5
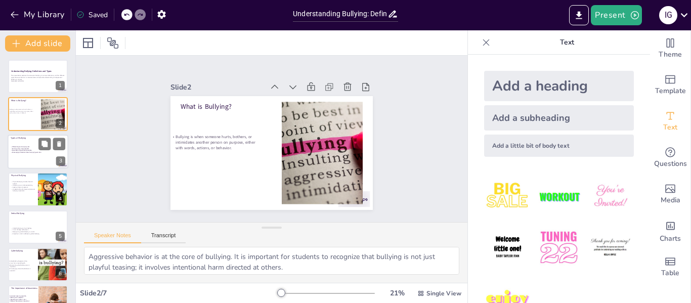
click at [26, 145] on div at bounding box center [38, 151] width 61 height 34
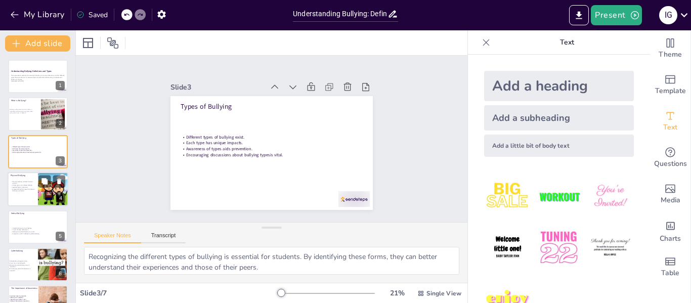
click at [20, 188] on p "Understanding the impact of physical bullying is essential." at bounding box center [23, 190] width 24 height 4
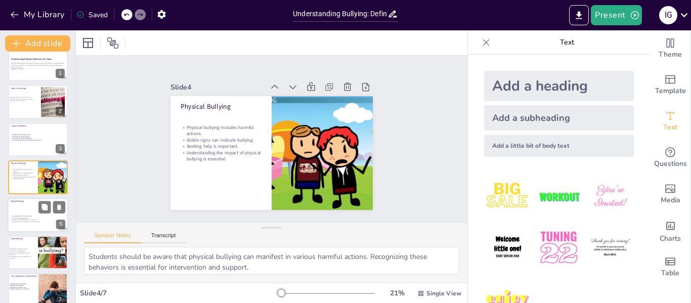
click at [20, 209] on div at bounding box center [38, 215] width 61 height 34
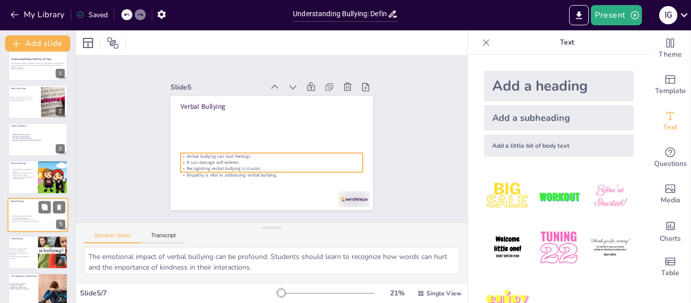
scroll to position [24, 0]
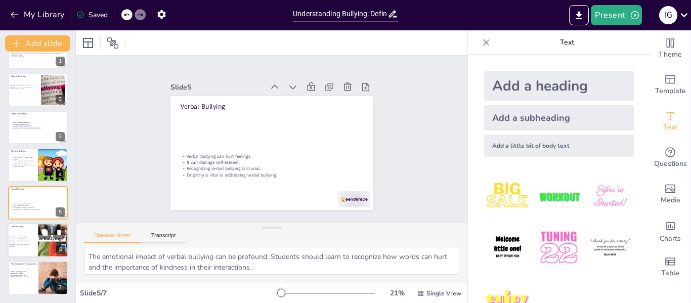
click at [11, 240] on p "Recognizing cyberbullying signs is important." at bounding box center [20, 242] width 24 height 4
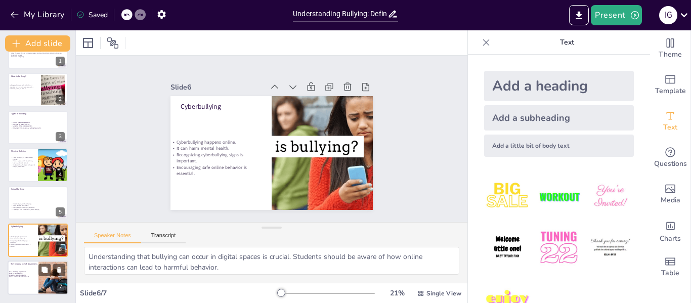
click at [27, 286] on div at bounding box center [38, 278] width 61 height 34
type textarea "Raising awareness about bullying types encourages students to take proactive st…"
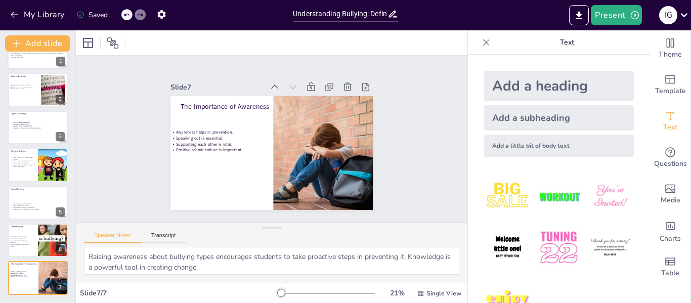
click at [32, 65] on div at bounding box center [38, 52] width 61 height 34
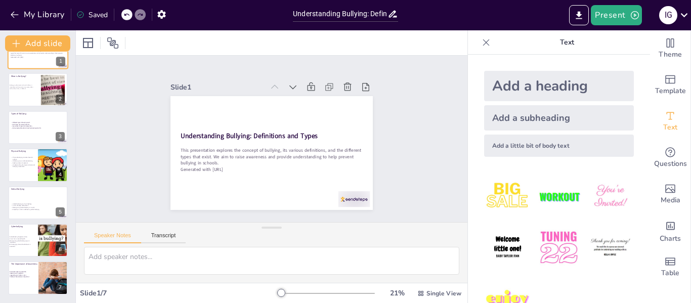
scroll to position [0, 0]
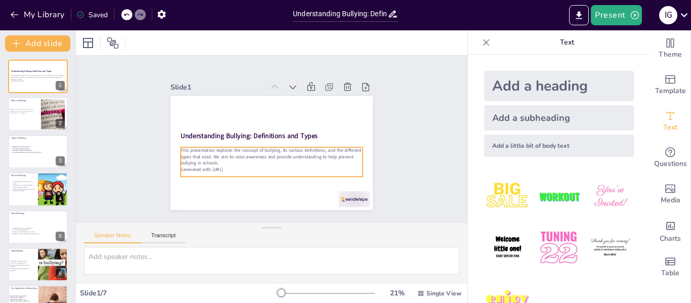
click at [181, 166] on p "Generated with [URL]" at bounding box center [272, 169] width 182 height 6
click at [178, 165] on p "Generated with [URL]" at bounding box center [268, 168] width 182 height 25
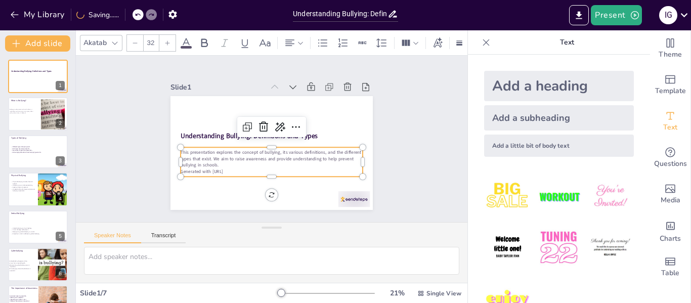
drag, startPoint x: 176, startPoint y: 168, endPoint x: 231, endPoint y: 170, distance: 54.1
click at [231, 170] on p "Generated with [URL]" at bounding box center [268, 170] width 182 height 25
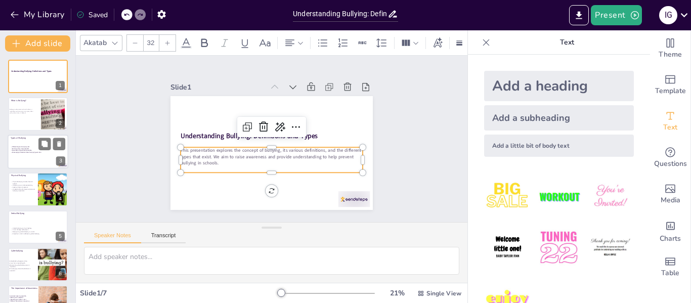
click at [36, 147] on p "Different types of bullying exist." at bounding box center [38, 147] width 55 height 2
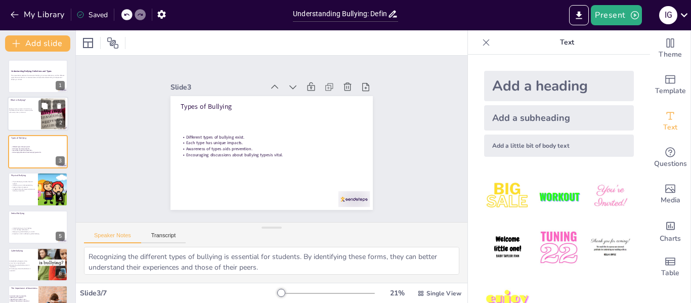
click at [36, 119] on div at bounding box center [38, 114] width 61 height 34
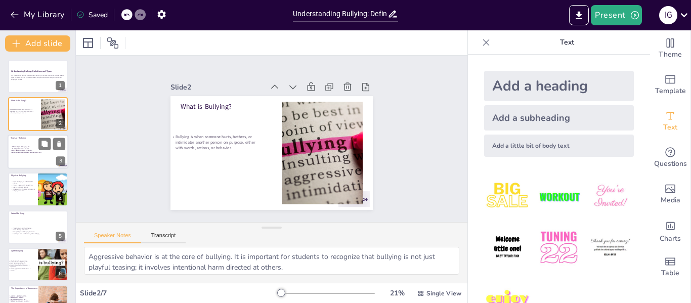
click at [30, 156] on div at bounding box center [38, 151] width 61 height 34
type textarea "Recognizing the different types of bullying is essential for students. By ident…"
